Goal: Find specific page/section: Find specific page/section

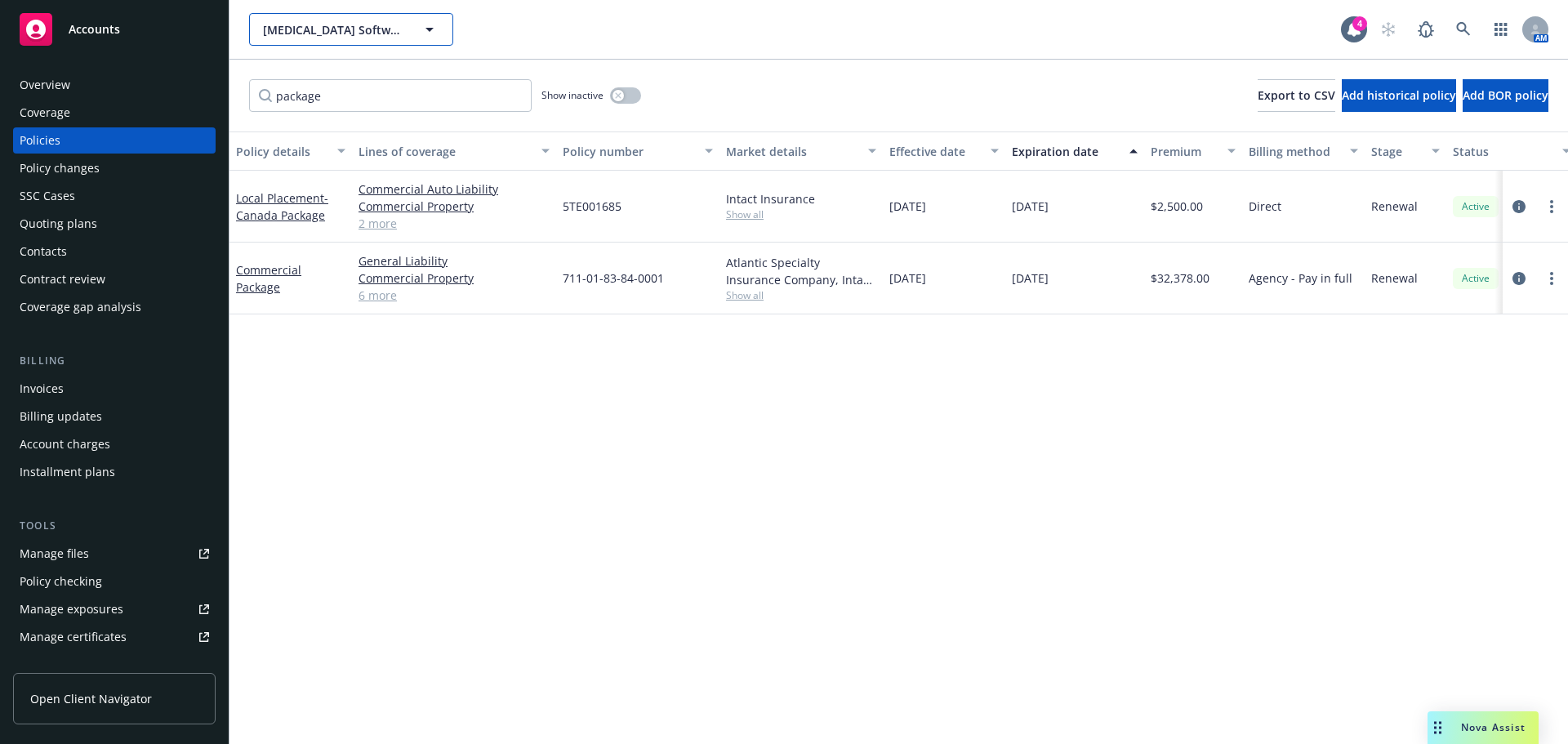
click at [336, 29] on span "[MEDICAL_DATA] Software [GEOGRAPHIC_DATA]" at bounding box center [333, 30] width 142 height 17
